Goal: Information Seeking & Learning: Understand process/instructions

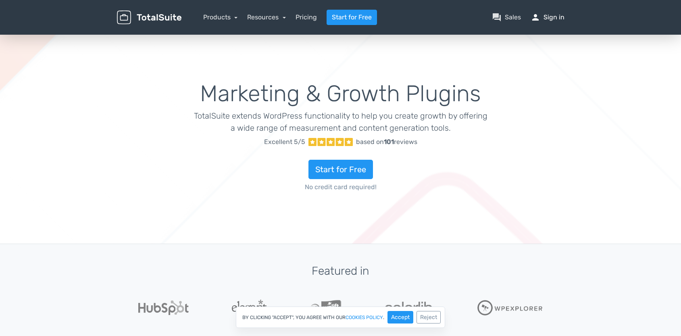
click at [554, 16] on link "person Sign in" at bounding box center [547, 17] width 34 height 10
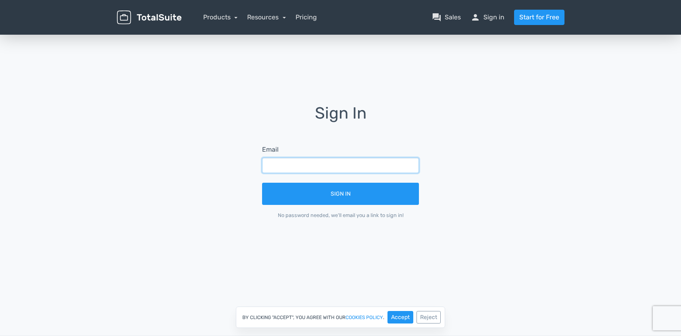
click at [336, 166] on input "text" at bounding box center [340, 165] width 157 height 15
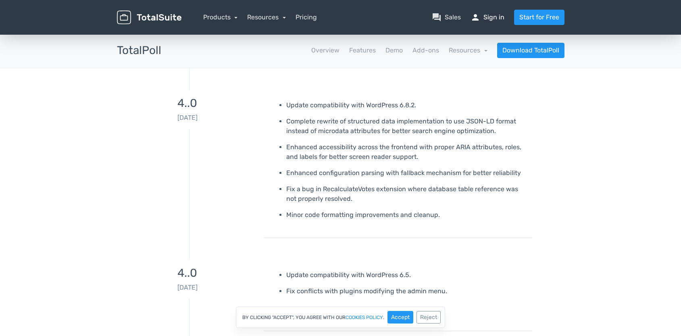
click at [493, 16] on link "person Sign in" at bounding box center [487, 17] width 34 height 10
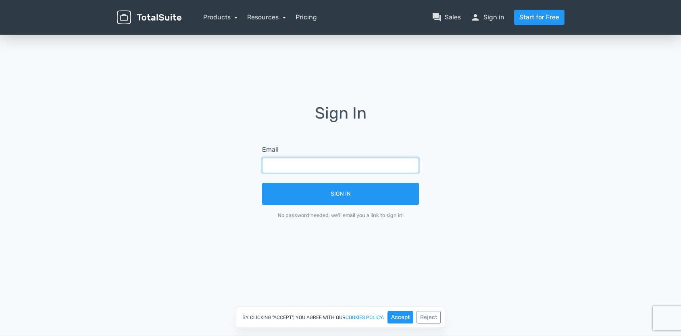
click at [274, 167] on input "text" at bounding box center [340, 165] width 157 height 15
type input "labidikm@gmail.com"
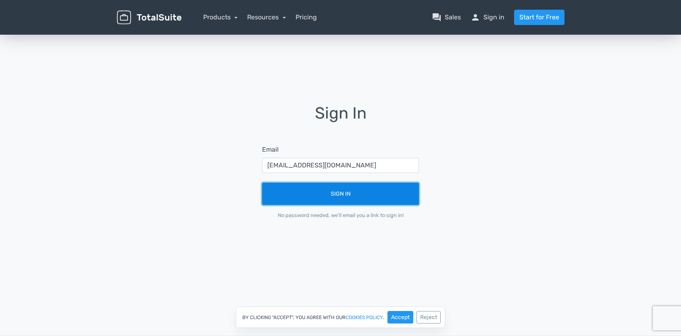
click at [336, 191] on button "Sign In" at bounding box center [340, 194] width 157 height 22
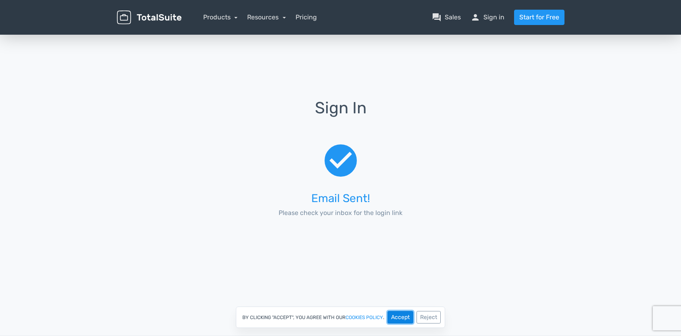
click at [394, 315] on button "Accept" at bounding box center [400, 317] width 26 height 12
click at [489, 18] on link "person Sign in" at bounding box center [487, 17] width 34 height 10
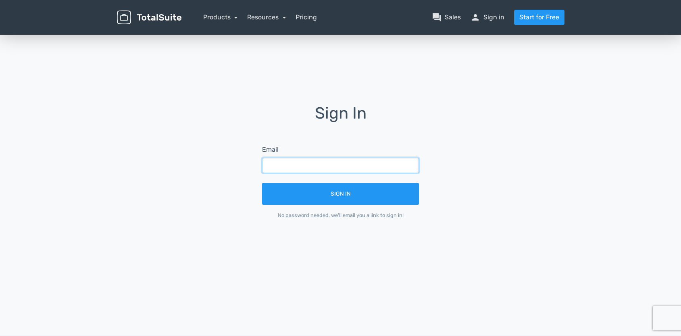
click at [304, 171] on input "text" at bounding box center [340, 165] width 157 height 15
type input "[EMAIL_ADDRESS][DOMAIN_NAME]"
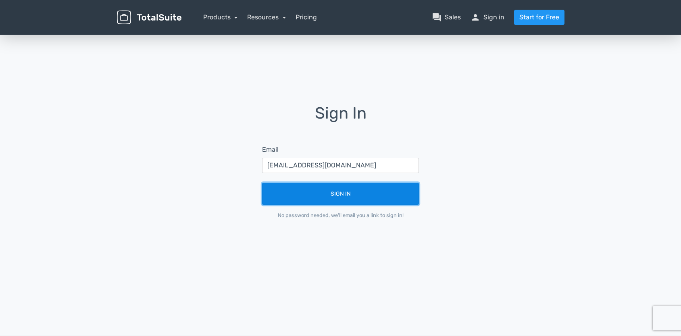
click at [330, 195] on button "Sign In" at bounding box center [340, 194] width 157 height 22
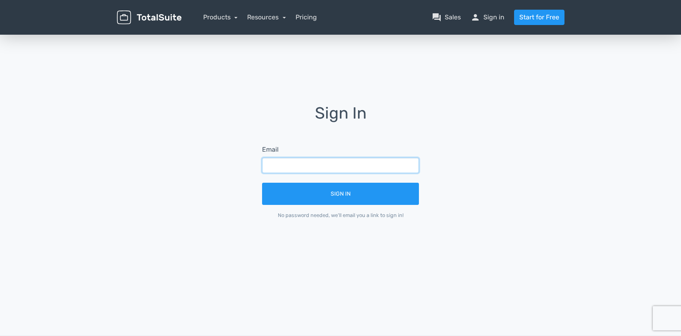
click at [294, 166] on input "text" at bounding box center [340, 165] width 157 height 15
type input "labidikm@gmail.com"
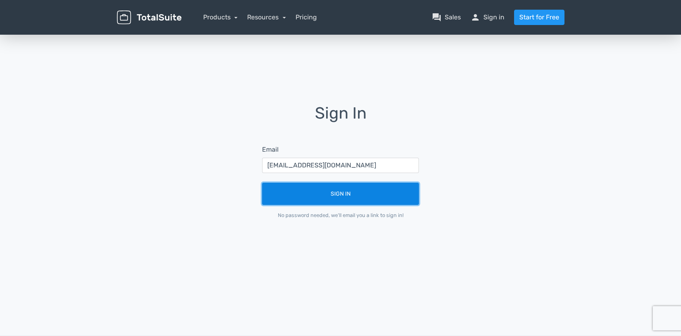
click at [340, 195] on button "Sign In" at bounding box center [340, 194] width 157 height 22
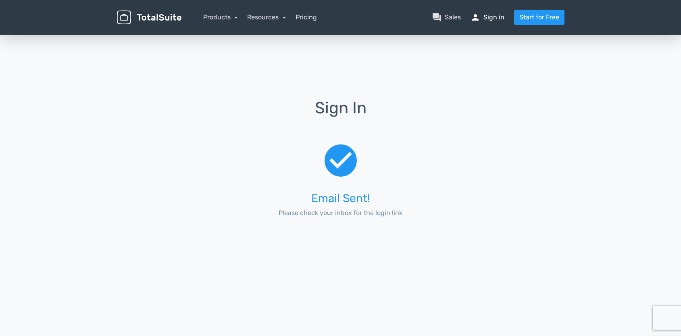
click at [495, 17] on link "person Sign in" at bounding box center [487, 17] width 34 height 10
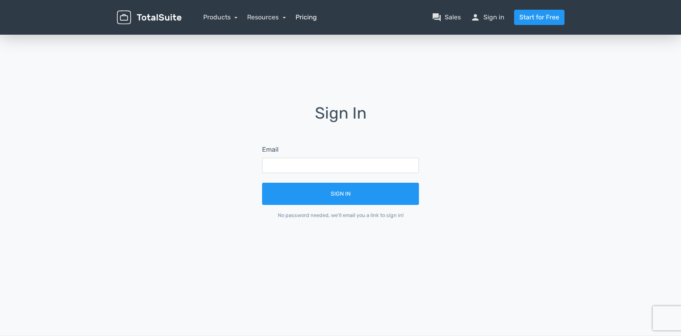
click at [303, 18] on link "Pricing" at bounding box center [305, 17] width 21 height 10
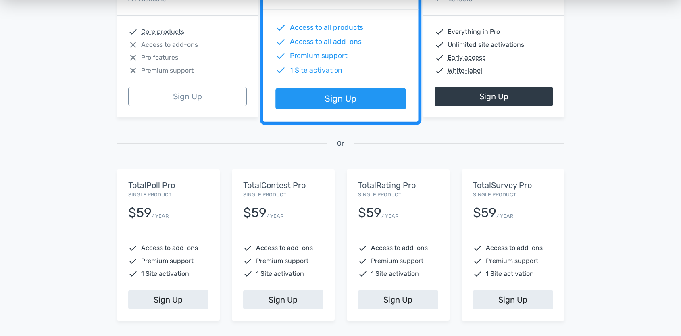
scroll to position [202, 0]
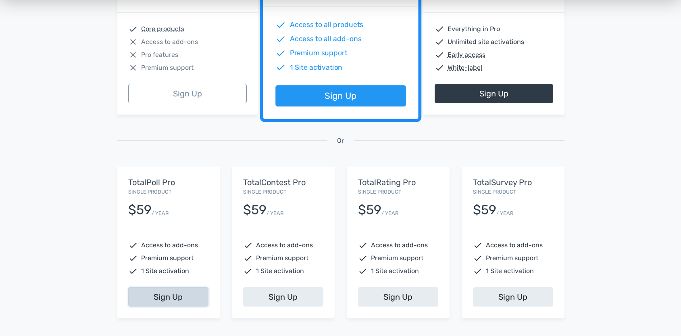
click at [168, 295] on link "Sign Up" at bounding box center [168, 296] width 80 height 19
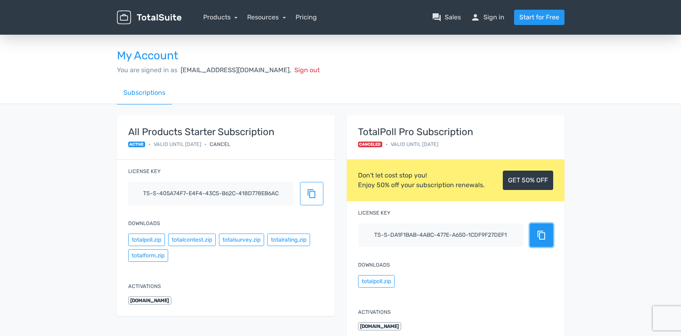
click at [542, 235] on span "content_copy" at bounding box center [541, 235] width 10 height 10
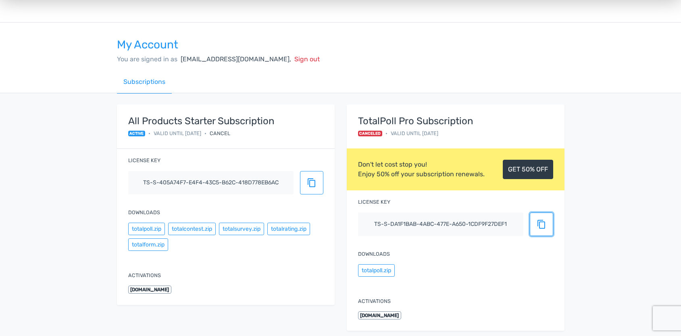
scroll to position [9, 0]
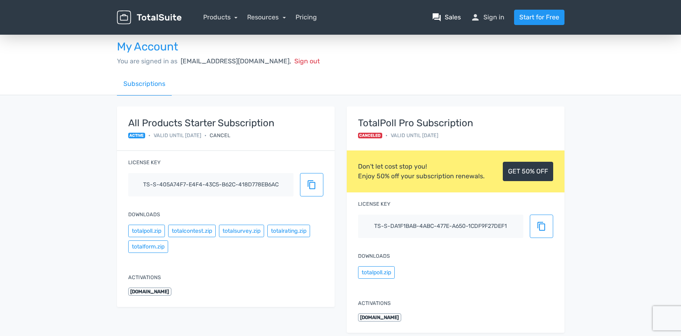
click at [451, 18] on link "question_answer Sales" at bounding box center [446, 17] width 29 height 10
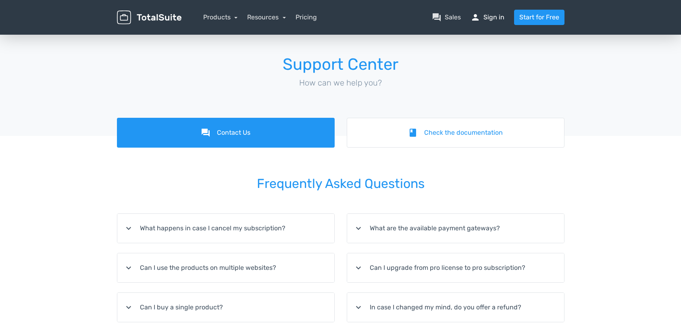
click at [489, 18] on link "person Sign in" at bounding box center [487, 17] width 34 height 10
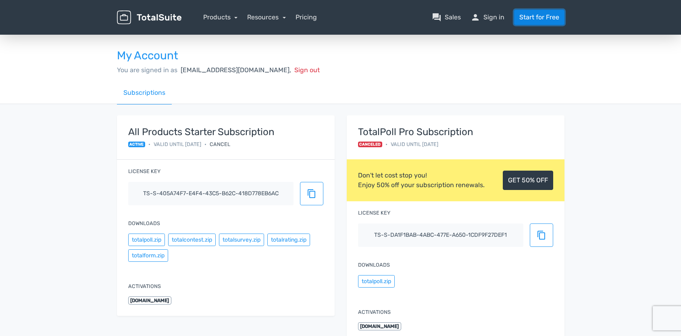
click at [521, 19] on link "Start for Free" at bounding box center [539, 17] width 50 height 15
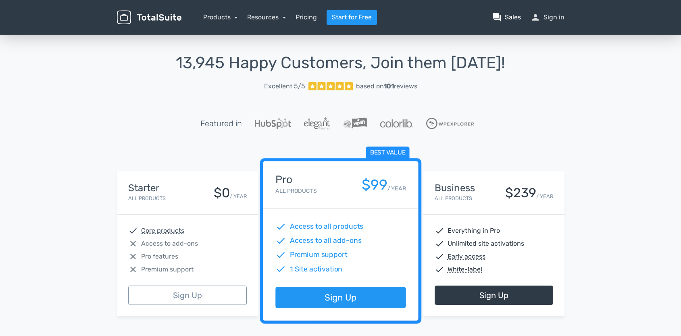
click at [513, 17] on link "question_answer Sales" at bounding box center [506, 17] width 29 height 10
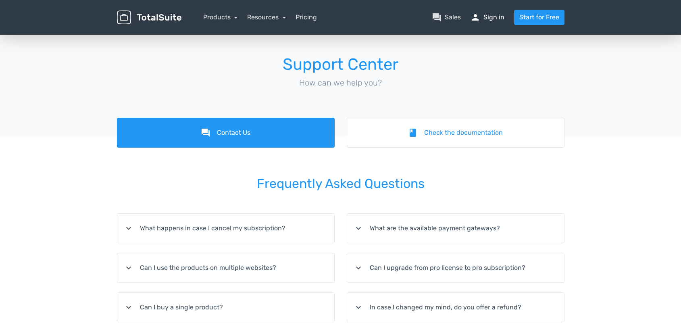
click at [494, 18] on link "person Sign in" at bounding box center [487, 17] width 34 height 10
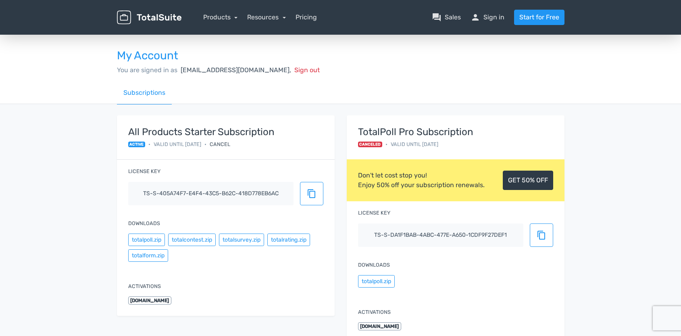
click at [407, 143] on span "Valid until [DATE]" at bounding box center [415, 144] width 48 height 8
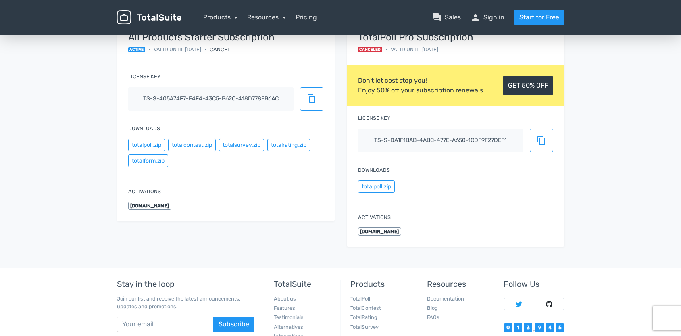
scroll to position [100, 0]
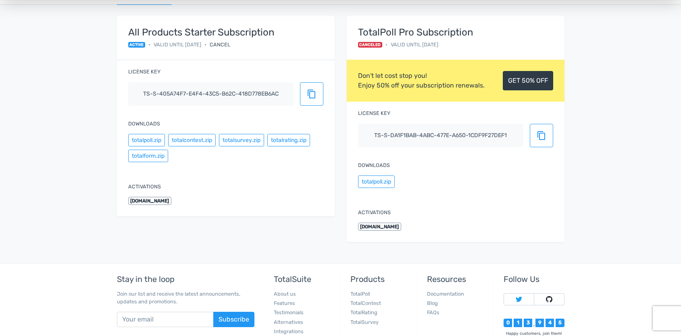
click at [389, 227] on span "[DOMAIN_NAME]" at bounding box center [380, 226] width 44 height 8
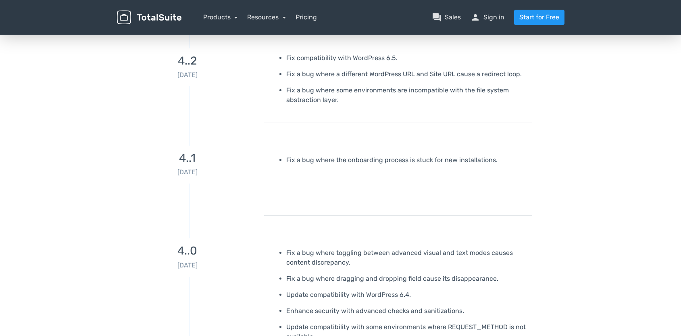
scroll to position [407, 0]
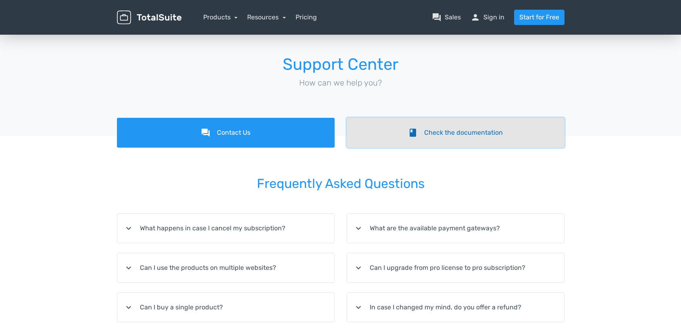
click at [421, 135] on link "book Check the documentation" at bounding box center [456, 133] width 218 height 30
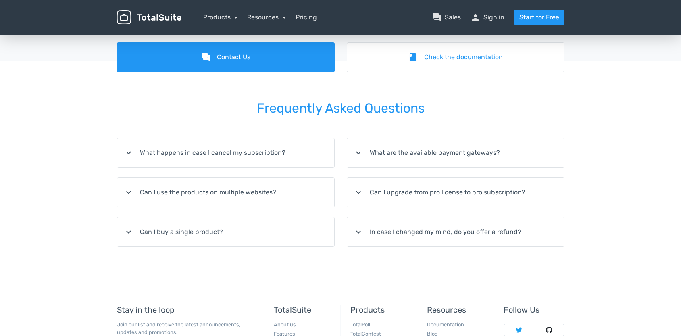
scroll to position [79, 0]
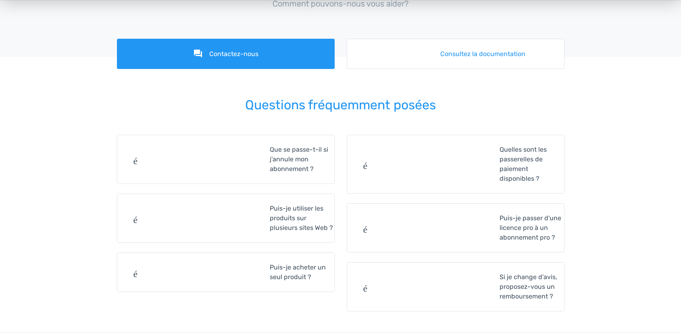
click at [266, 156] on summary "développer_plus Que se passe-t-il si j'annule mon abonnement ?" at bounding box center [225, 159] width 217 height 48
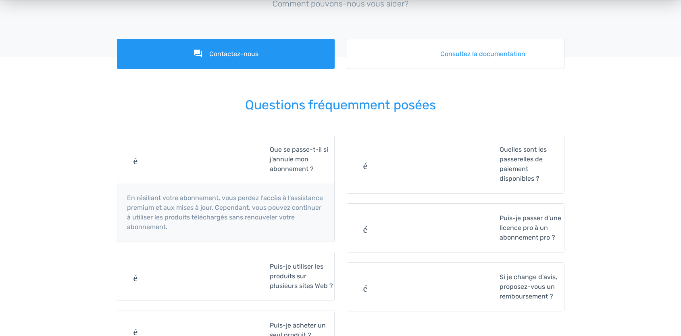
click at [283, 159] on font "Que se passe-t-il si j'annule mon abonnement ?" at bounding box center [299, 159] width 58 height 27
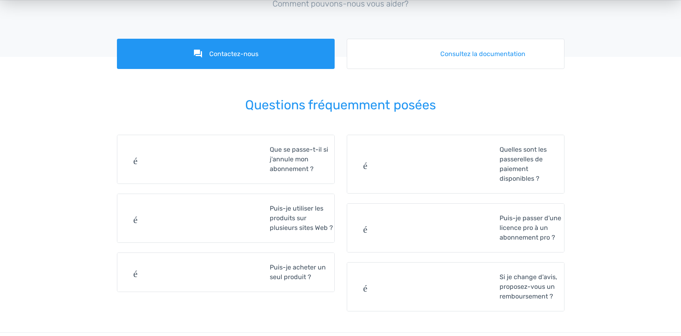
click at [283, 159] on font "Que se passe-t-il si j'annule mon abonnement ?" at bounding box center [299, 159] width 58 height 27
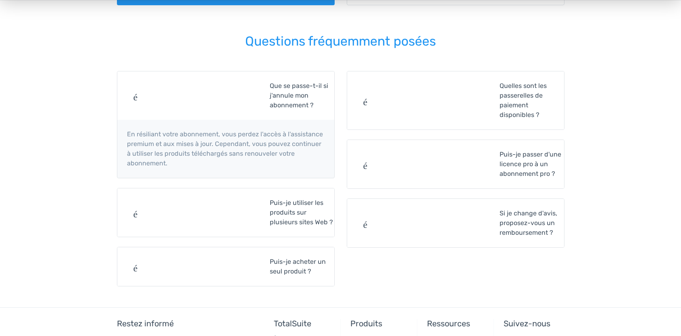
scroll to position [146, 0]
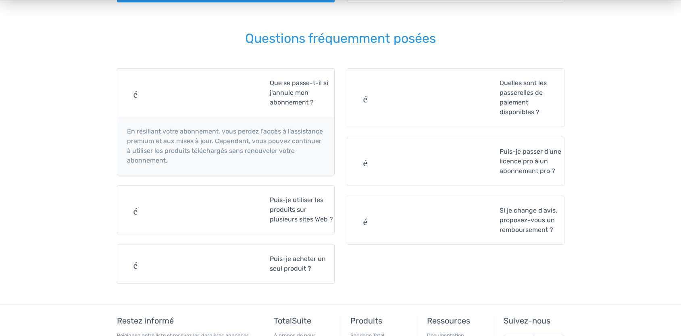
click at [479, 212] on summary "développer_plus Si je change d'avis, proposez-vous un remboursement ?" at bounding box center [455, 220] width 217 height 48
